Goal: Find specific page/section

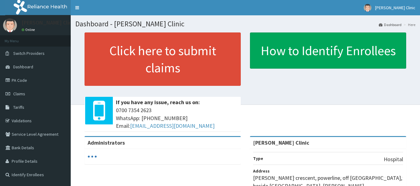
click at [21, 109] on span "Tariffs" at bounding box center [18, 108] width 11 height 6
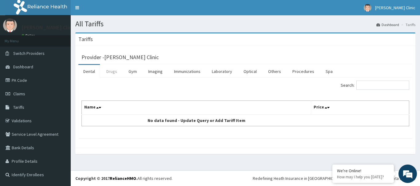
click at [111, 71] on link "Drugs" at bounding box center [111, 71] width 21 height 13
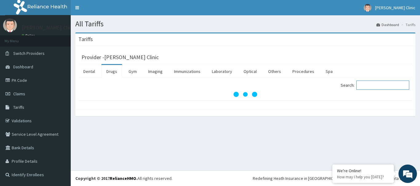
click at [371, 82] on input "Search:" at bounding box center [382, 85] width 53 height 9
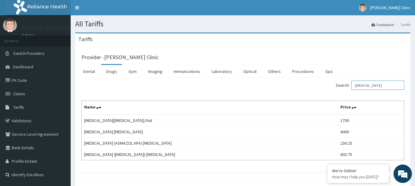
type input "INHALER"
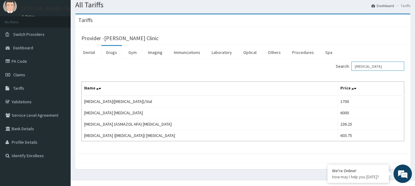
scroll to position [29, 0]
